Goal: Task Accomplishment & Management: Complete application form

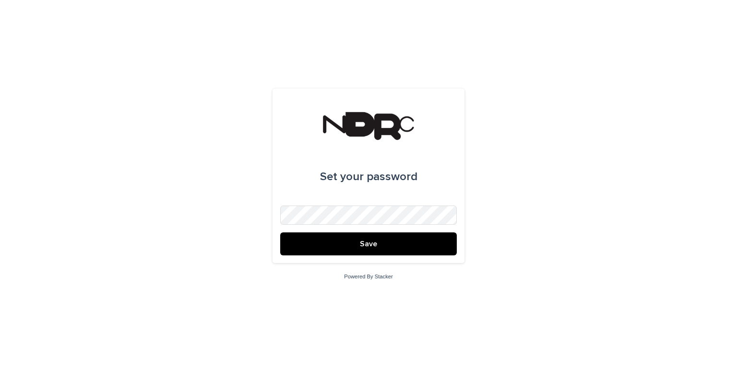
click at [375, 249] on button "Save" at bounding box center [368, 244] width 176 height 23
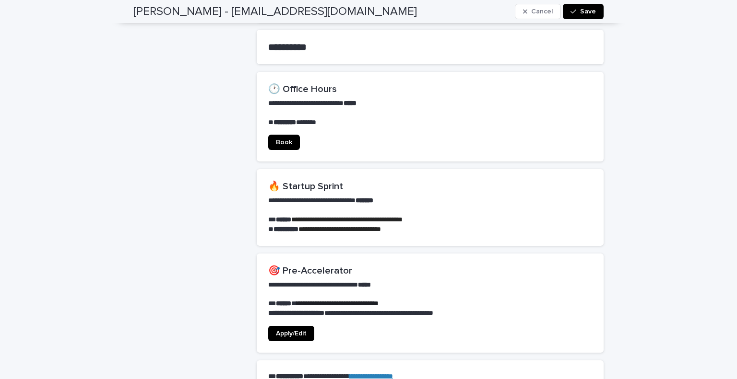
scroll to position [617, 0]
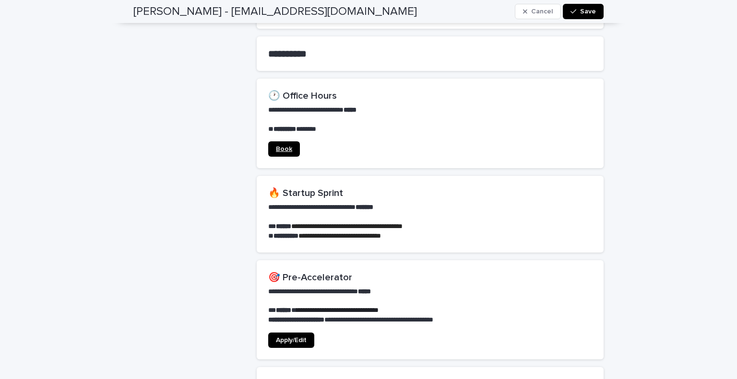
click at [278, 146] on span "Book" at bounding box center [284, 149] width 16 height 7
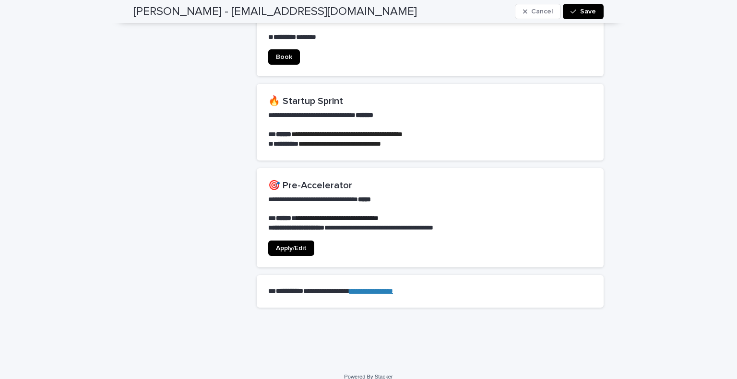
scroll to position [713, 0]
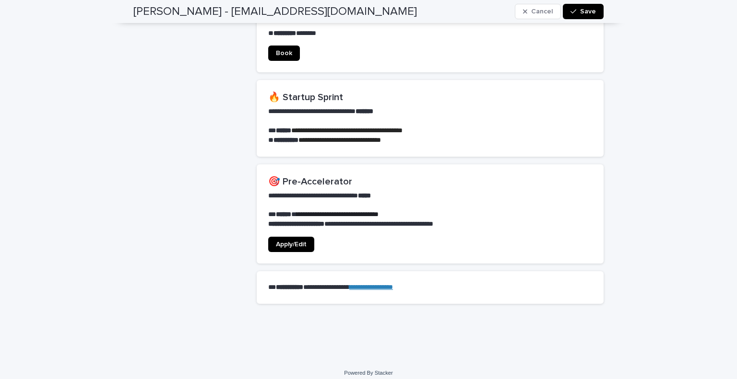
click at [284, 241] on span "Apply/Edit" at bounding box center [291, 244] width 31 height 7
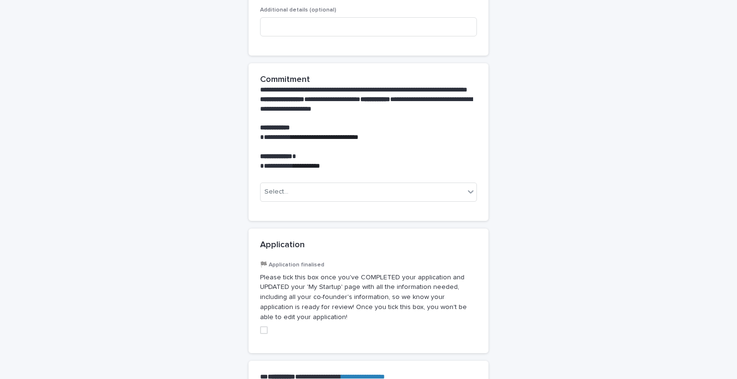
scroll to position [965, 0]
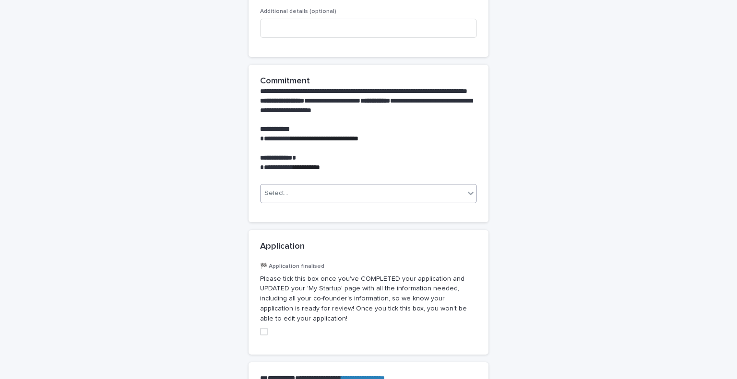
click at [359, 186] on div "Select..." at bounding box center [362, 194] width 204 height 16
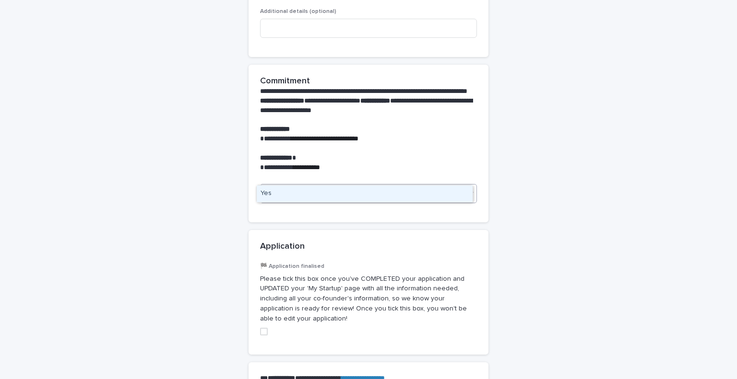
click at [352, 193] on div "Yes" at bounding box center [365, 194] width 216 height 17
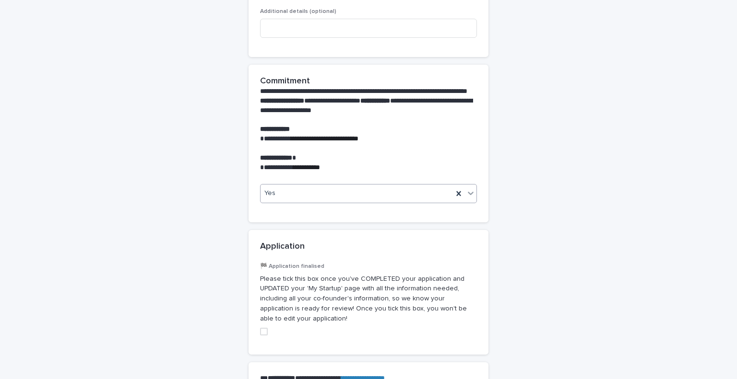
click at [264, 328] on span at bounding box center [264, 332] width 8 height 8
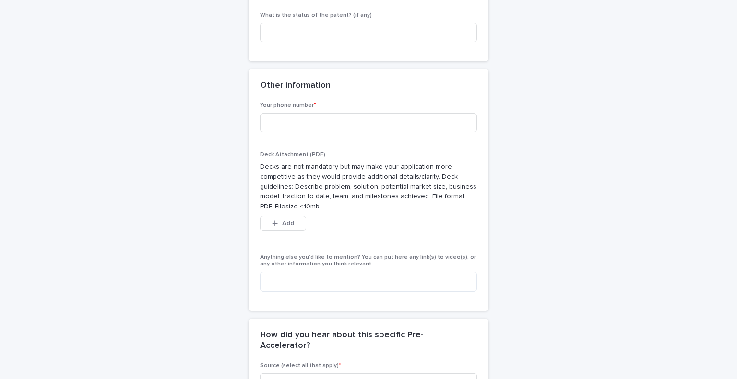
scroll to position [389, 0]
